Goal: Task Accomplishment & Management: Complete application form

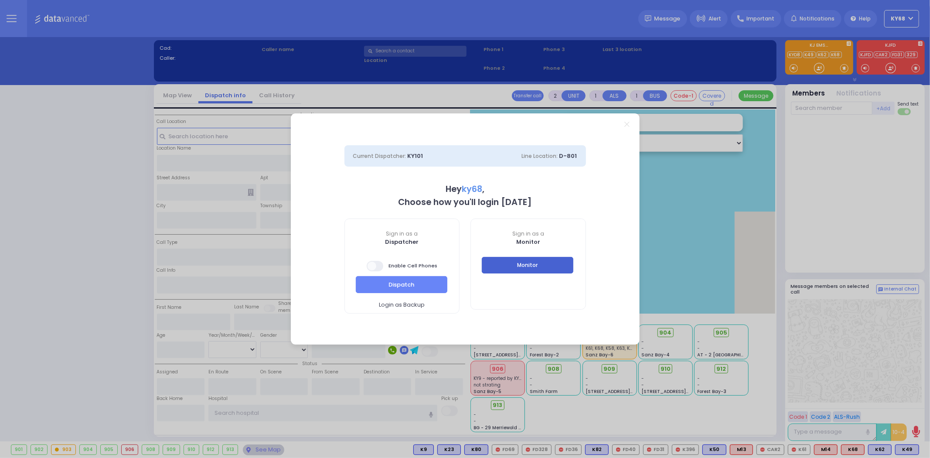
select select "12"
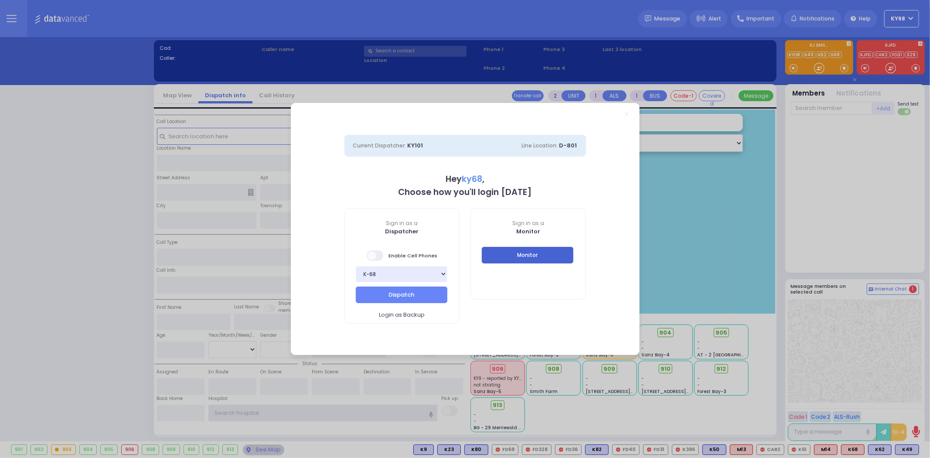
type input "ky68"
click at [537, 258] on button "Monitor" at bounding box center [528, 255] width 92 height 17
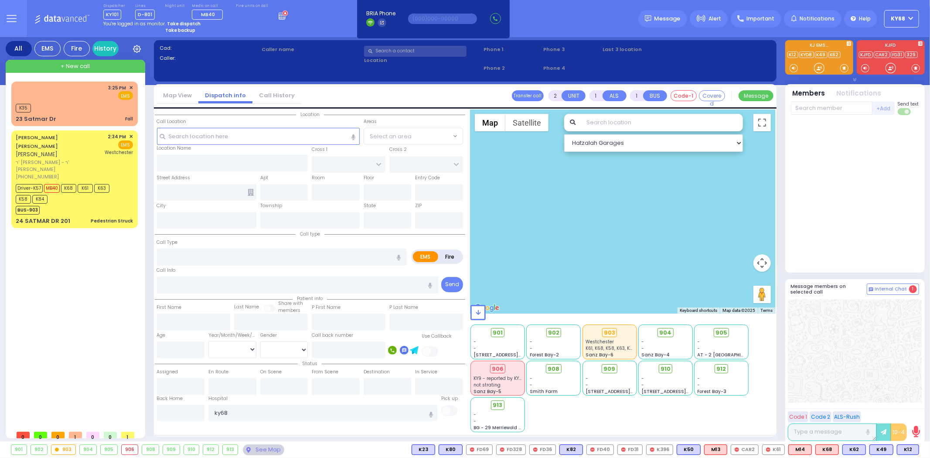
type input "1"
type input "0"
select select
type input "Fall"
radio input "true"
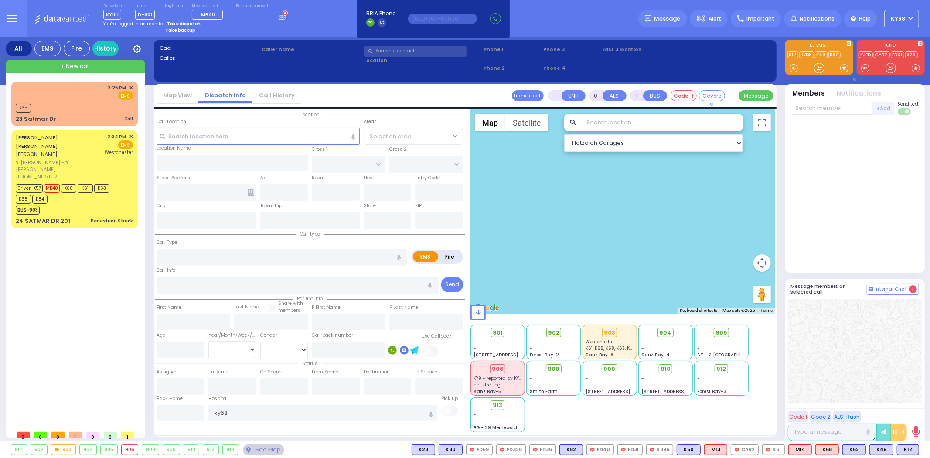
select select
type input "15:25"
type input "15:26"
select select "Hatzalah Garages"
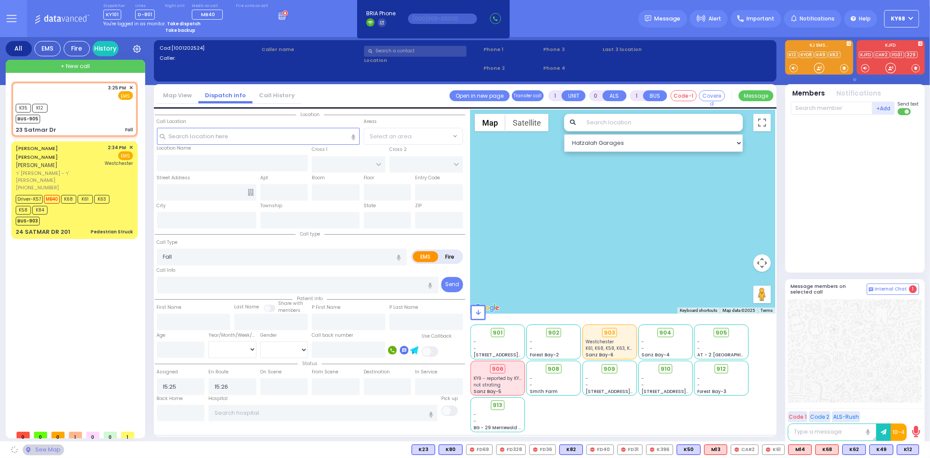
type input "HAYES COURT"
type input "ORSHAVA COURT"
type input "23 Satmar Dr"
type input "[PERSON_NAME]"
type input "[US_STATE]"
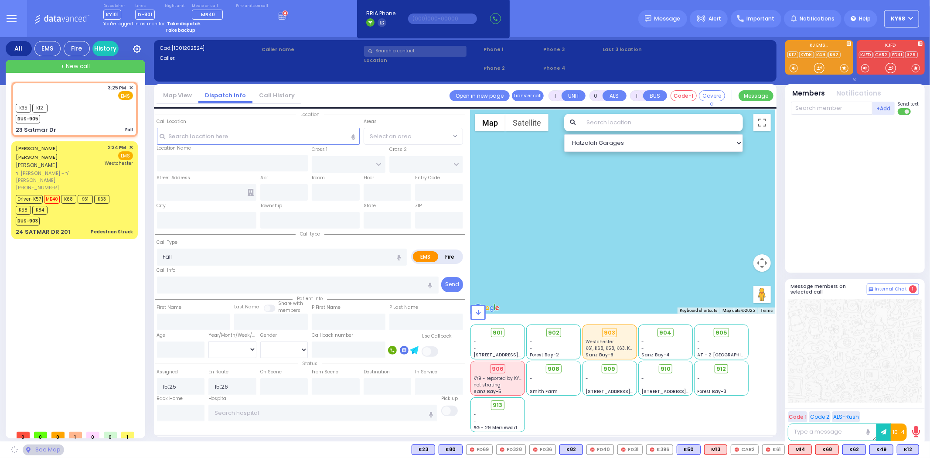
type input "10950"
select select "SECTION 3"
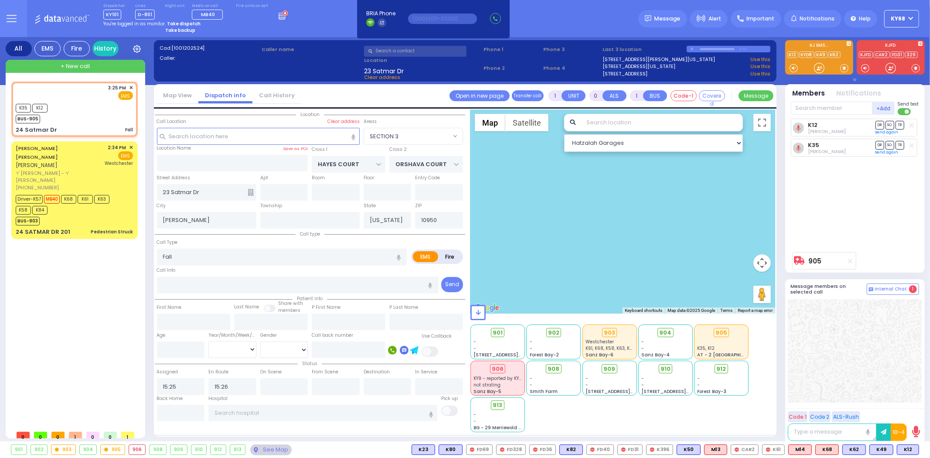
select select
radio input "true"
select select
select select "Hatzalah Garages"
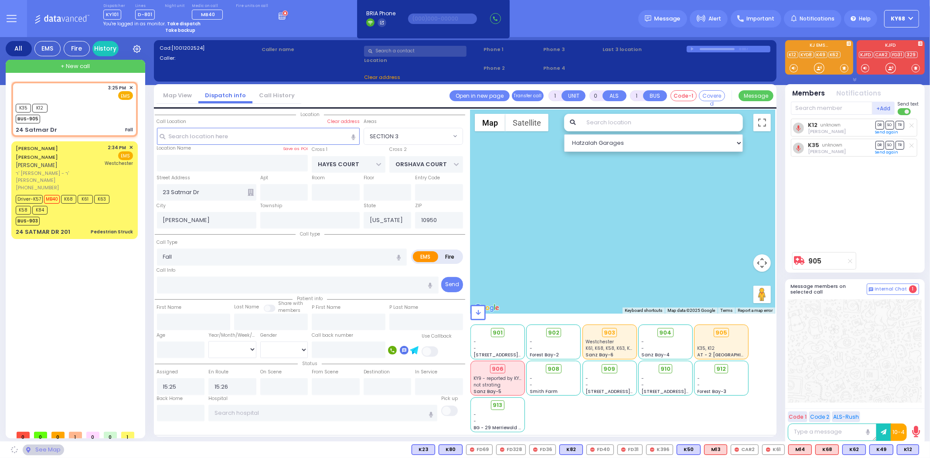
type input "SIGET COURT"
type input "24 Satmar Dr"
select select "SECTION 3"
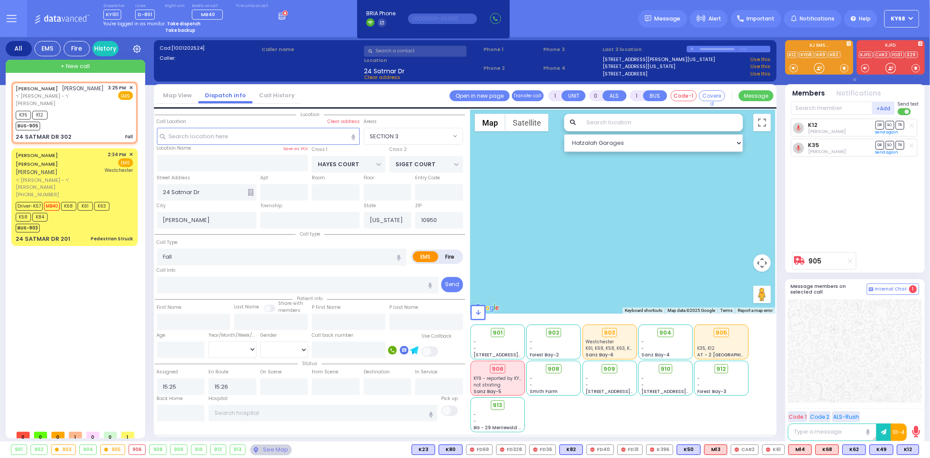
select select
radio input "true"
type input "SHULEM"
type input "FELDMAN"
select select
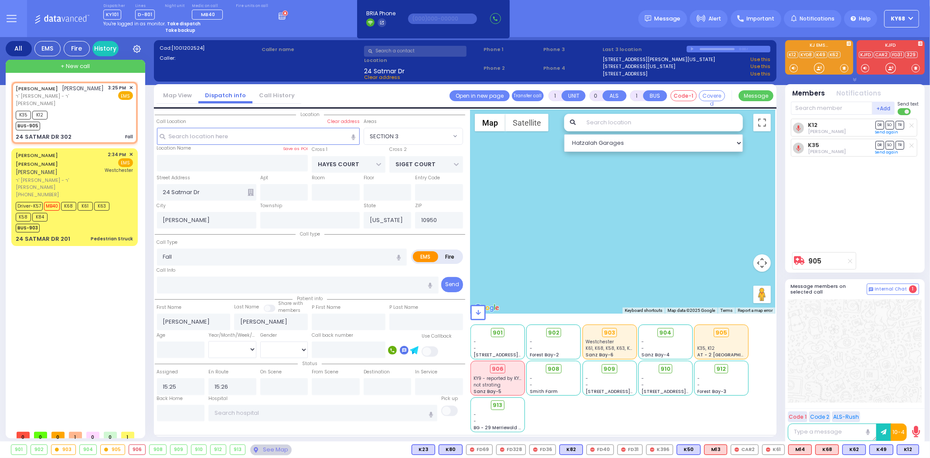
select select "Hatzalah Garages"
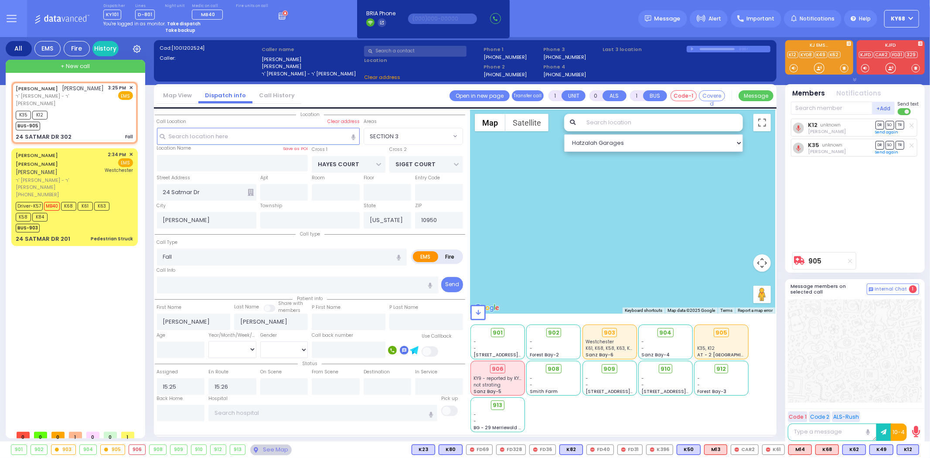
select select
radio input "true"
select select
type input "ORSHAVA COURT"
type input "24 SATMAR DR"
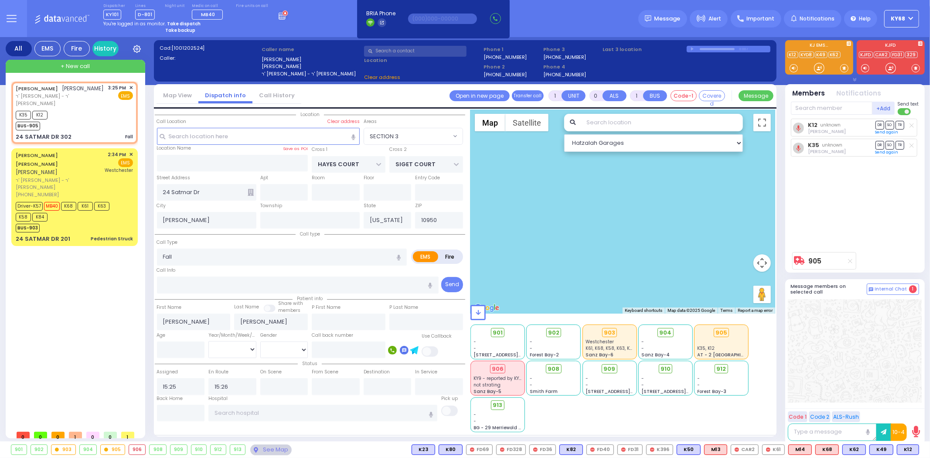
type input "302"
select select "Hatzalah Garages"
select select "SECTION 3"
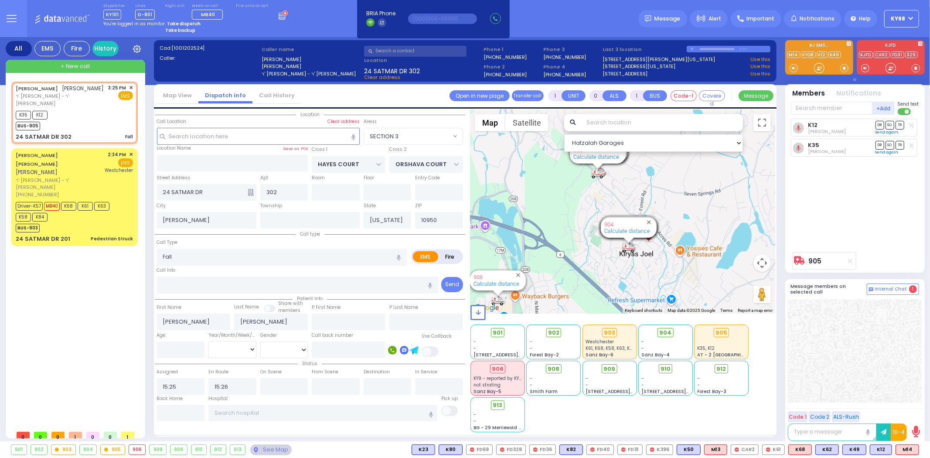
click at [525, 33] on div "Dispatcher KY101 shift has started. Are you ? Lines D-801" at bounding box center [465, 18] width 930 height 37
select select
radio input "true"
select select
select select "Hatzalah Garages"
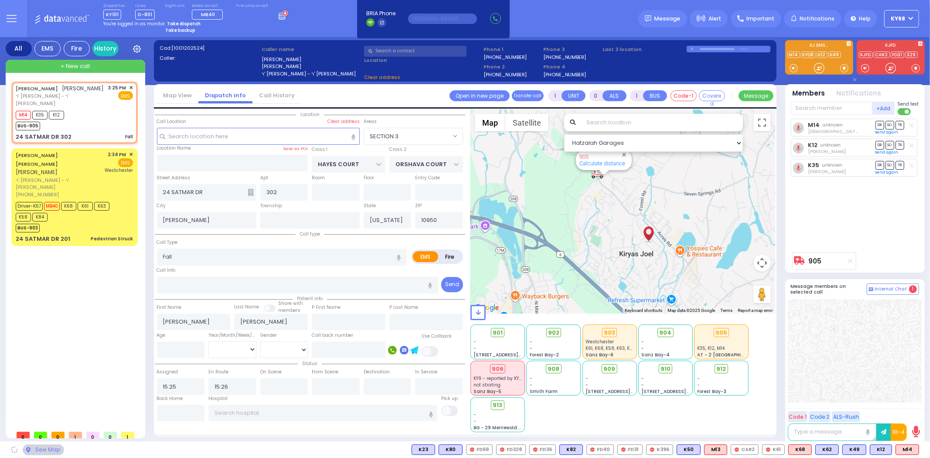
select select "SECTION 3"
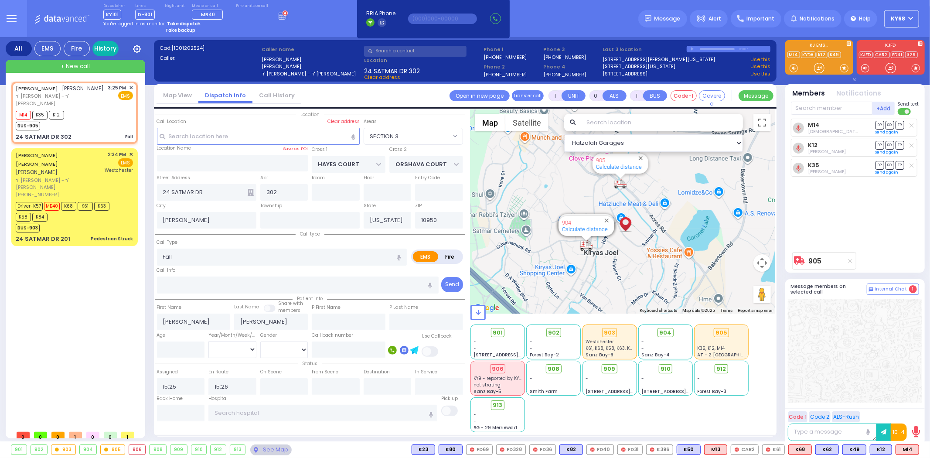
click at [105, 46] on link "History" at bounding box center [105, 48] width 26 height 15
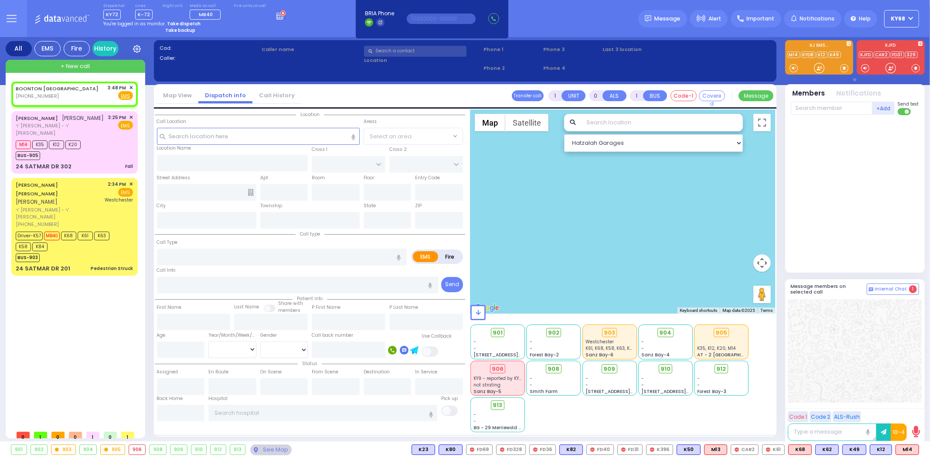
type input "2"
type input "1"
select select
radio input "true"
select select
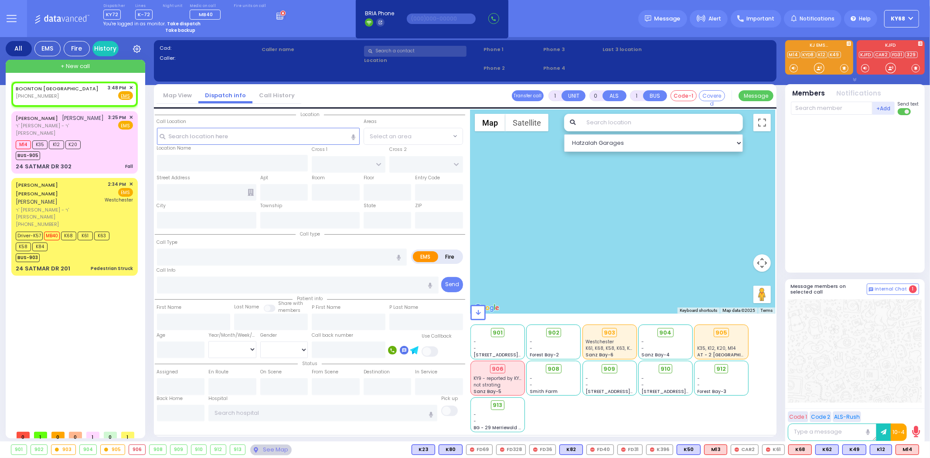
type input "15:48"
select select "Hatzalah Garages"
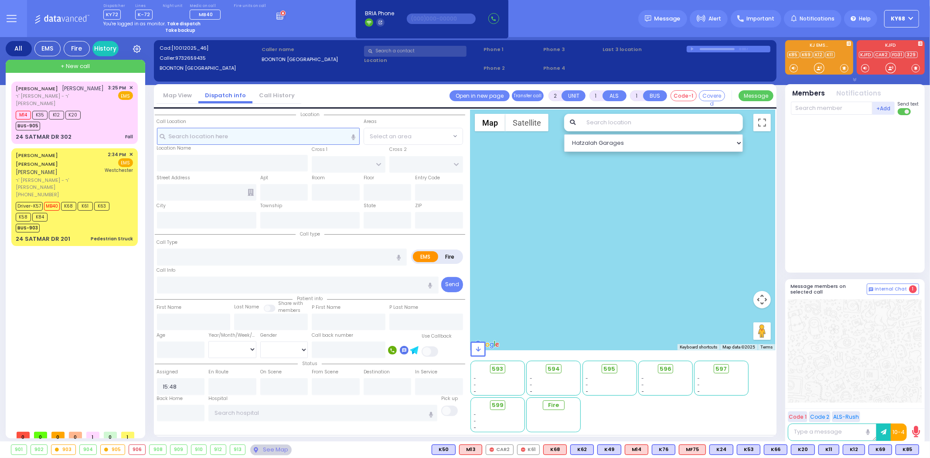
click at [219, 134] on input "text" at bounding box center [258, 136] width 203 height 17
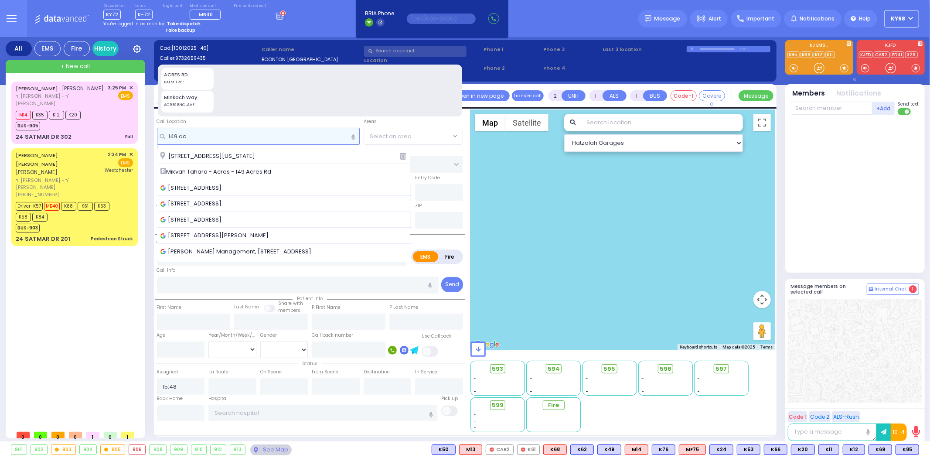
type input "149 ac"
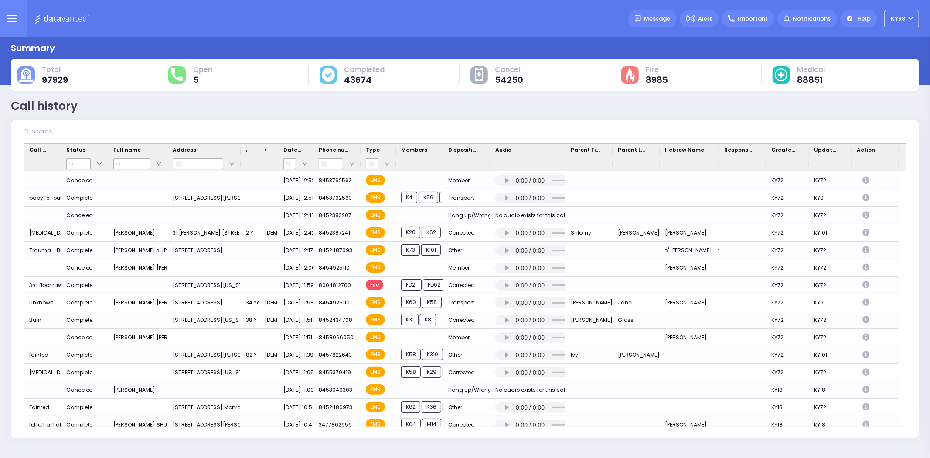
scroll to position [145, 0]
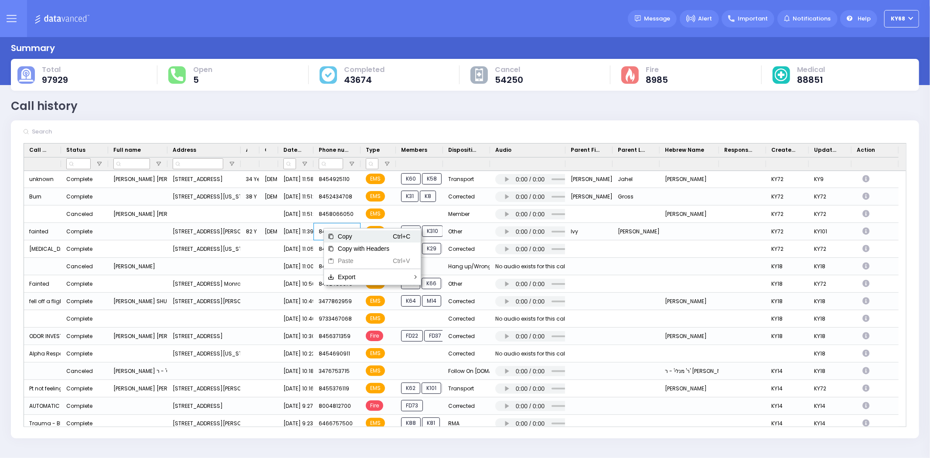
click at [346, 235] on span "Copy" at bounding box center [363, 236] width 58 height 12
click at [20, 16] on button at bounding box center [11, 18] width 31 height 37
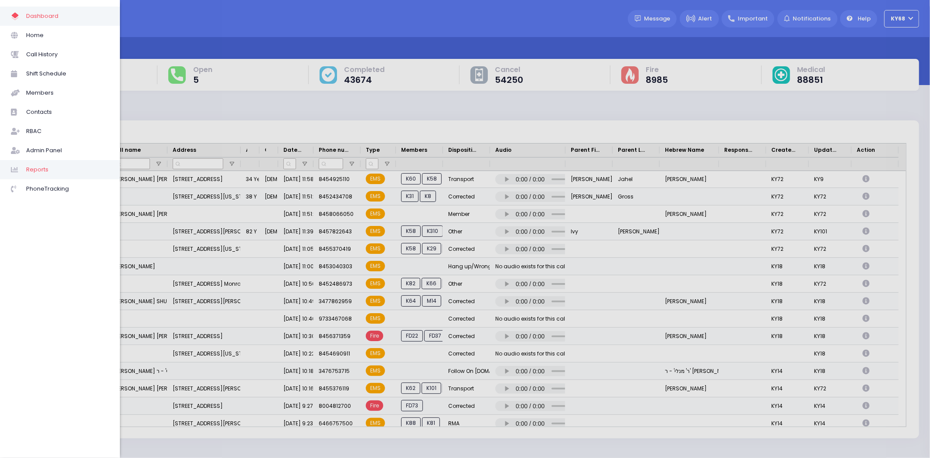
click at [41, 169] on span "Reports" at bounding box center [67, 169] width 83 height 11
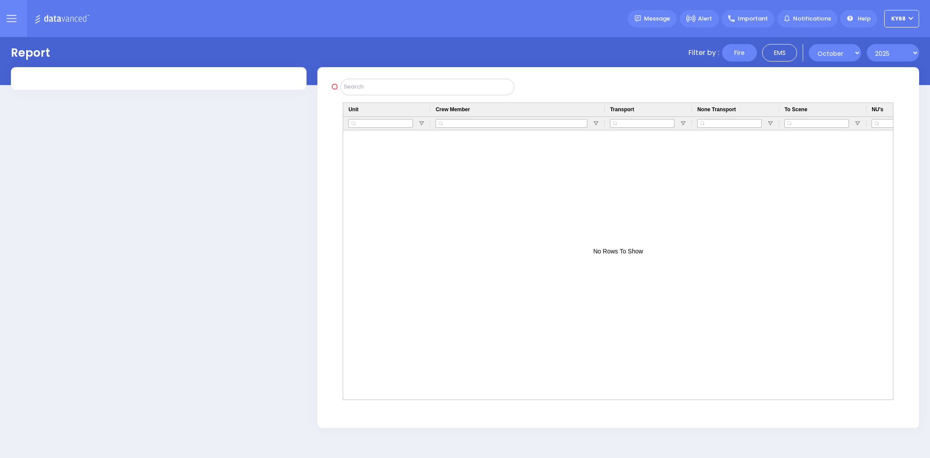
select select "10"
select select "2025"
type input "ky68"
click at [20, 10] on button at bounding box center [11, 18] width 31 height 37
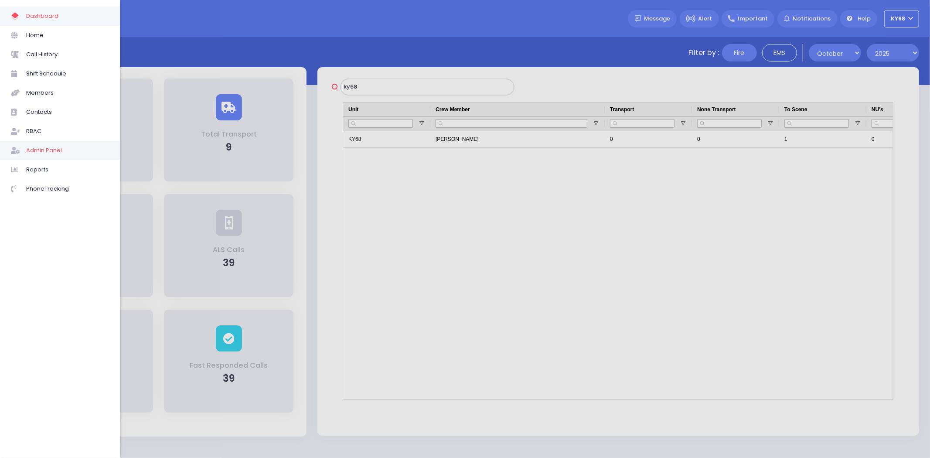
click at [51, 147] on span "Admin Panel" at bounding box center [67, 150] width 83 height 11
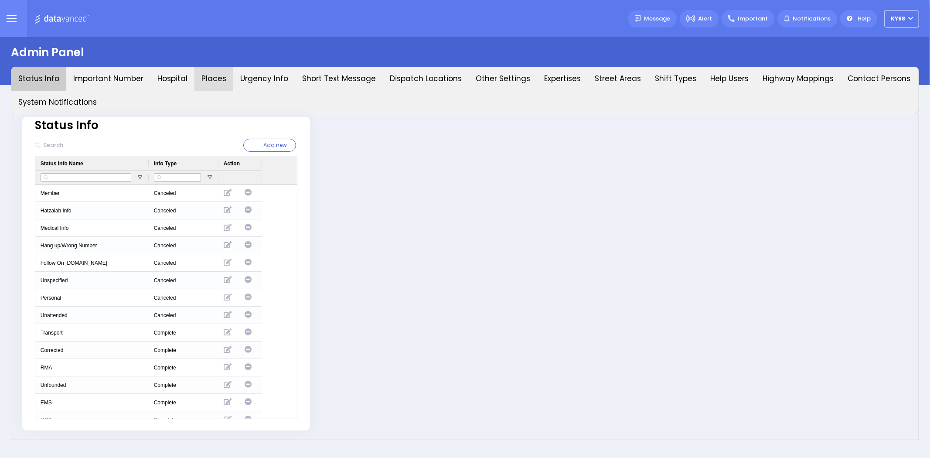
type input "ky68"
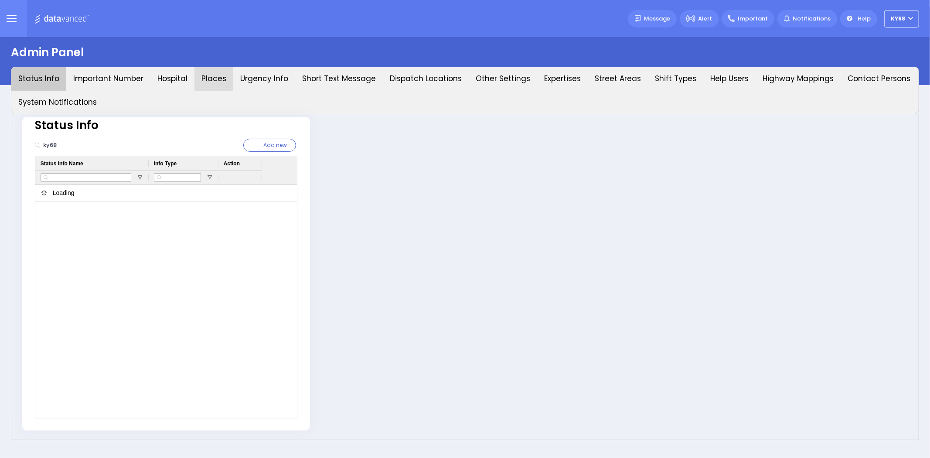
click at [197, 80] on button "Places" at bounding box center [213, 79] width 39 height 24
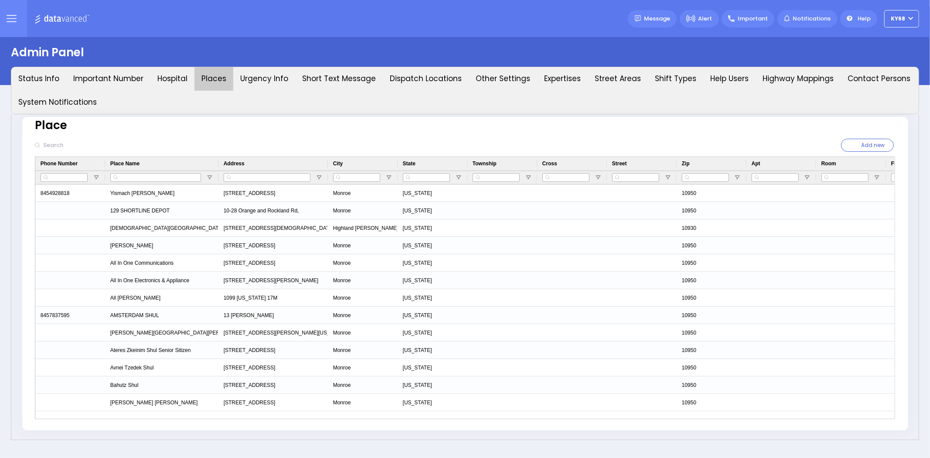
click at [72, 142] on input "text" at bounding box center [99, 145] width 119 height 17
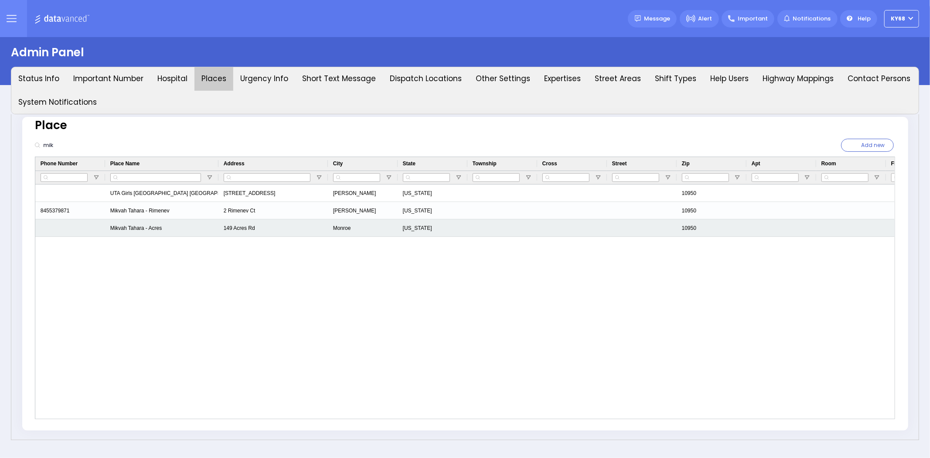
type input "mik"
click at [54, 224] on div "Press SPACE to select this row." at bounding box center [70, 227] width 70 height 17
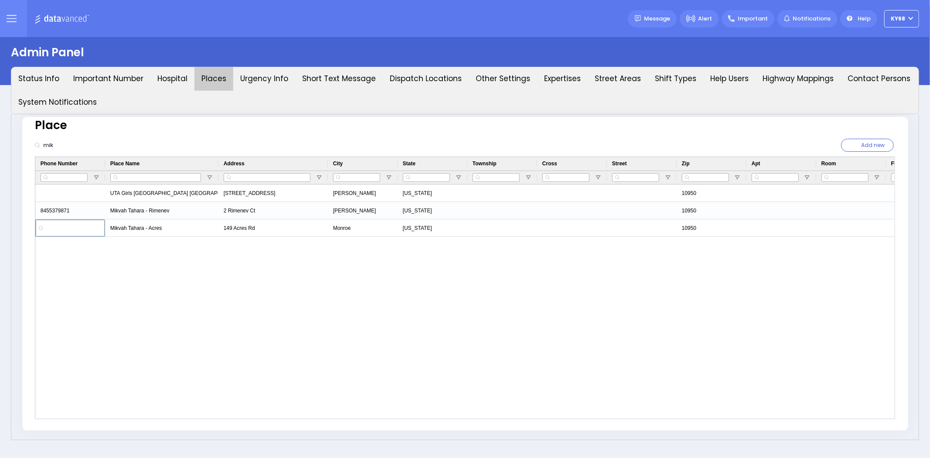
type input "8457822643"
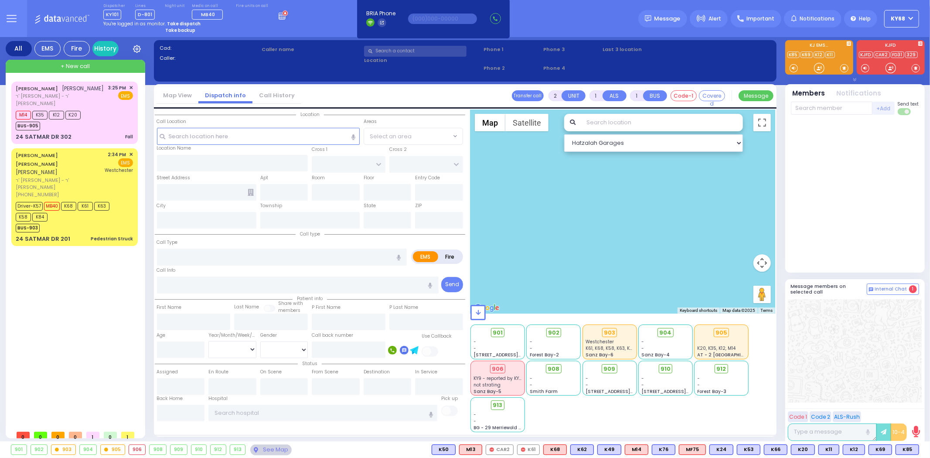
type input "1"
type input "0"
select select
type input "Fall"
radio input "true"
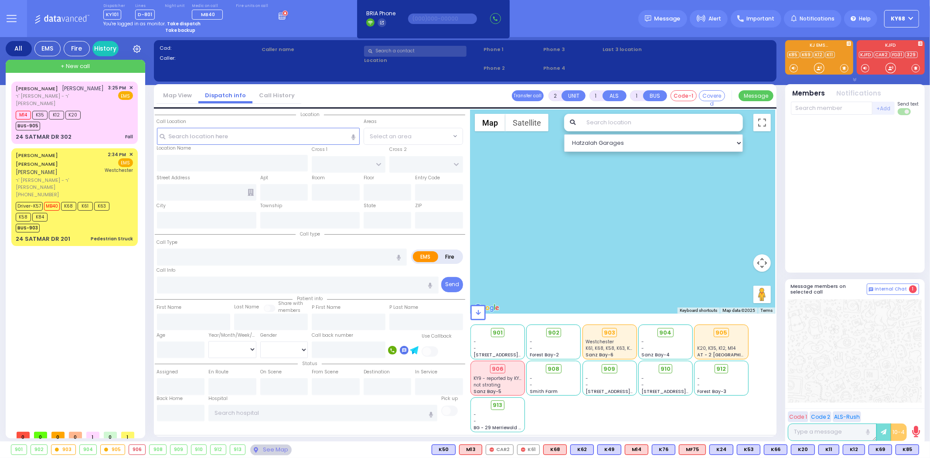
type input "[PERSON_NAME]"
select select
type input "15:25"
type input "15:26"
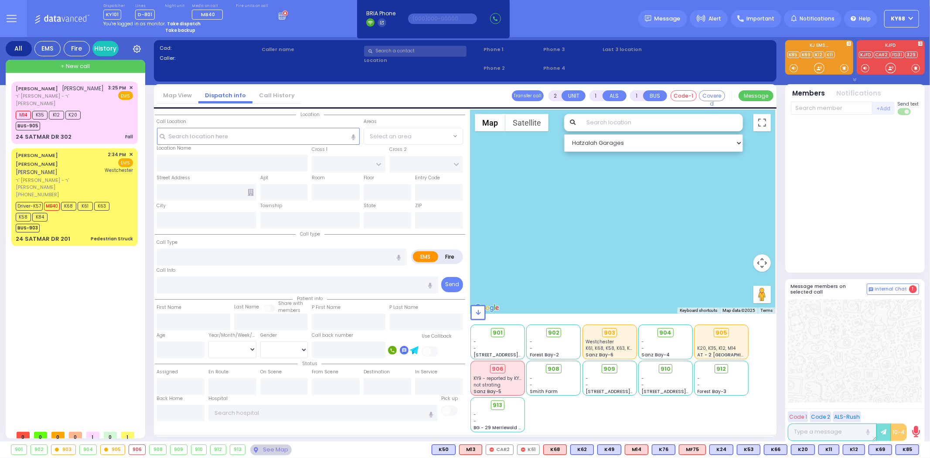
type input "15:26"
type input "[US_STATE] Presbyterian [PERSON_NAME][GEOGRAPHIC_DATA]"
type input "HAYES COURT"
type input "ORSHAVA COURT"
type input "24 SATMAR DR"
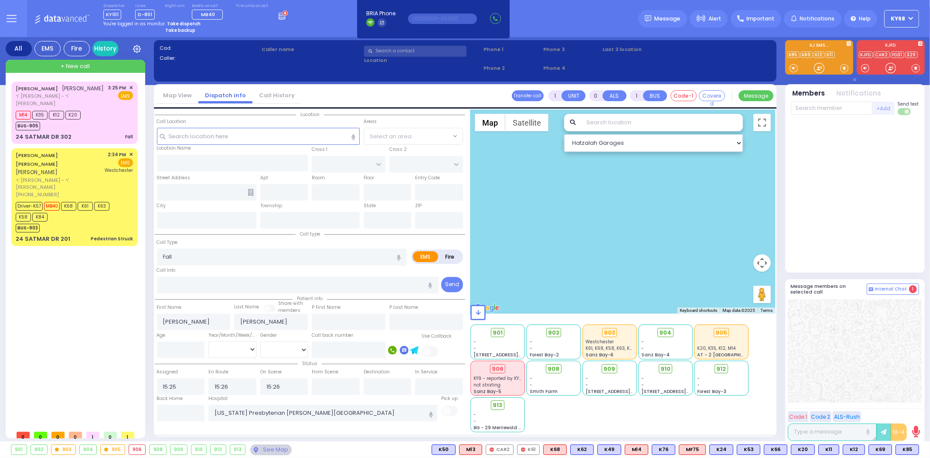
type input "302"
type input "[PERSON_NAME]"
type input "[US_STATE]"
type input "10950"
select select "SECTION 3"
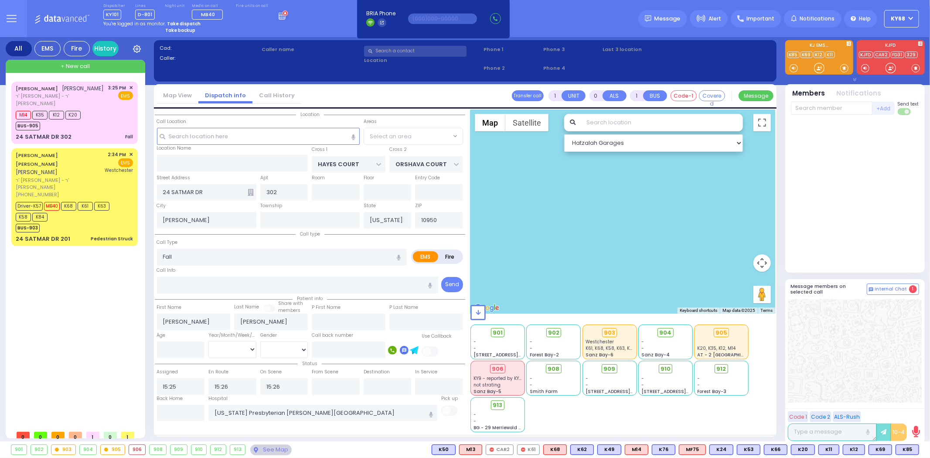
select select "Hatzalah Garages"
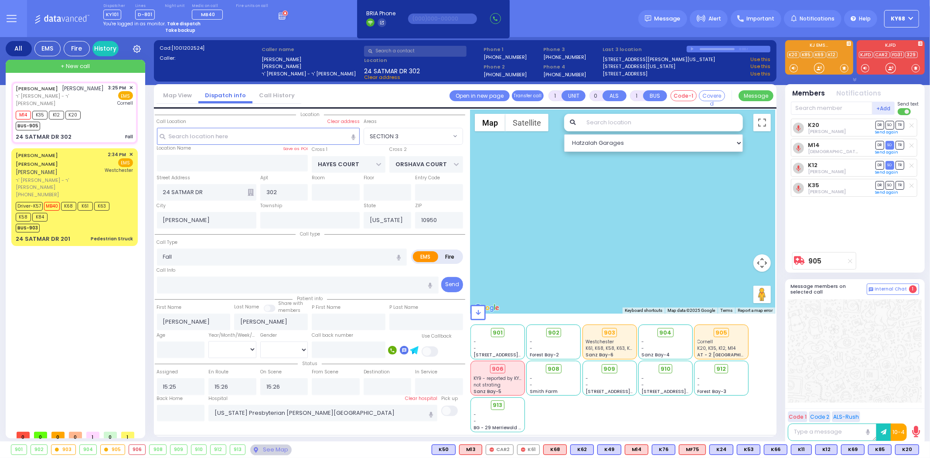
select select
radio input "true"
select select
type input "16:00"
radio input "true"
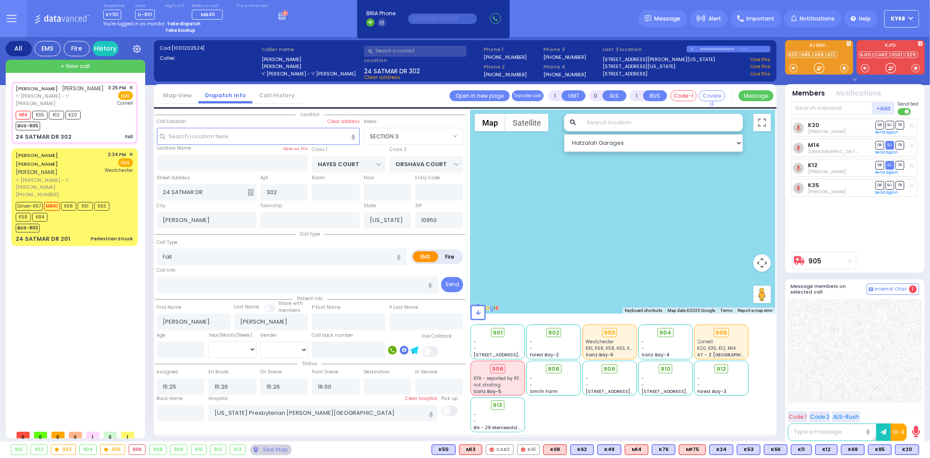
select select
type input "15:58"
radio input "true"
select select
radio input "true"
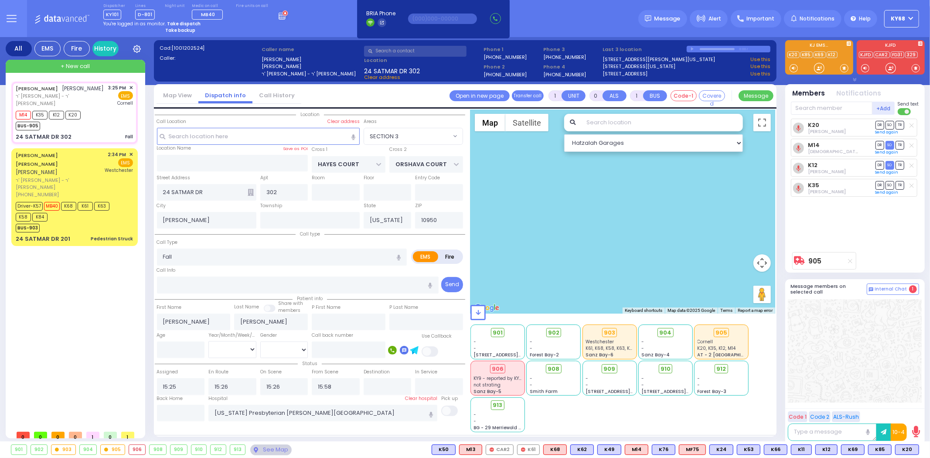
select select
select select "SECTION 3"
select select "Hatzalah Garages"
